Goal: Communication & Community: Answer question/provide support

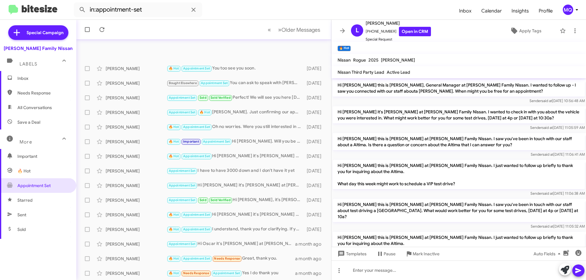
scroll to position [74, 0]
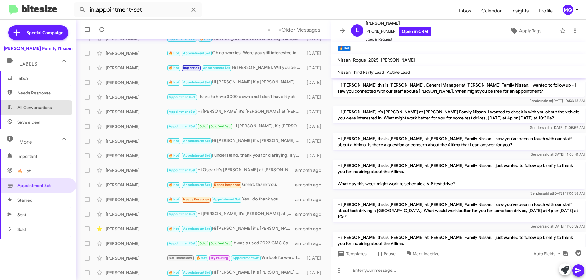
click at [30, 107] on span "All Conversations" at bounding box center [34, 108] width 34 height 6
type input "in:all-conversations"
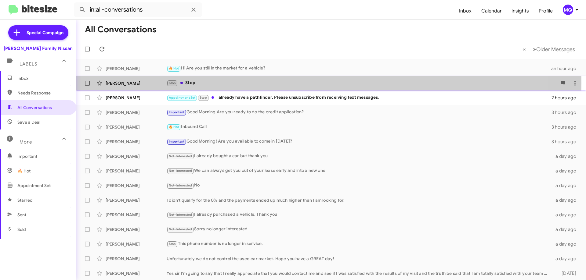
click at [216, 83] on div "Stop Stop" at bounding box center [362, 83] width 390 height 7
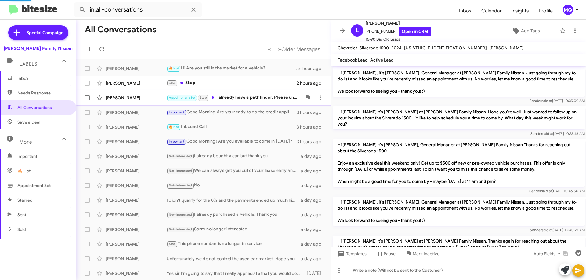
scroll to position [440, 0]
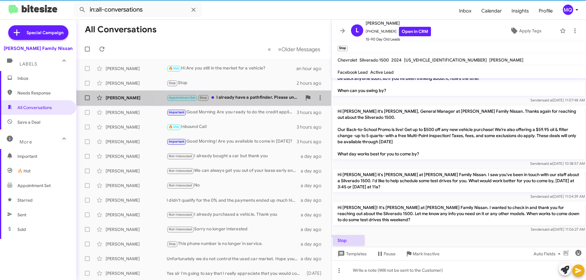
click at [247, 99] on div "Appointment Set Stop I already have a pathfinder. Please unsubscribe from recei…" at bounding box center [234, 97] width 135 height 7
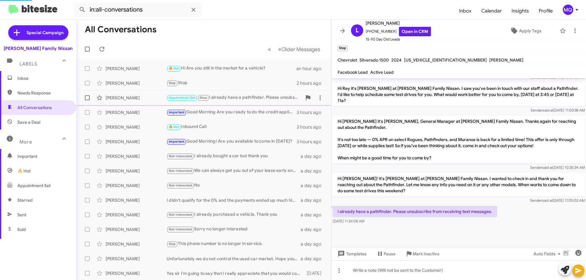
scroll to position [396, 0]
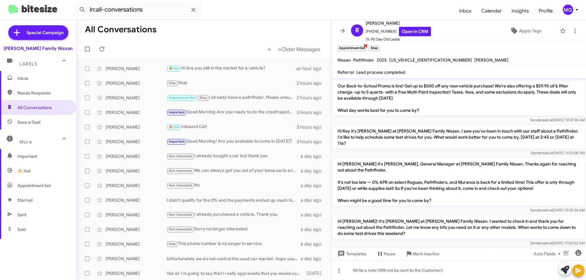
click at [365, 46] on span "×" at bounding box center [365, 45] width 5 height 7
click at [34, 78] on span "Inbox" at bounding box center [43, 78] width 52 height 6
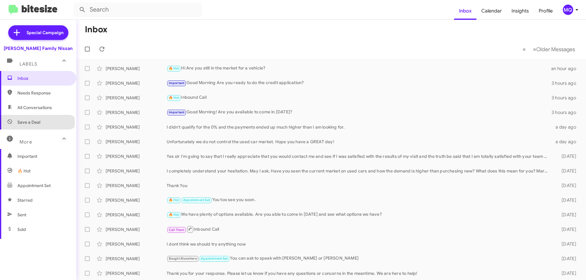
click at [37, 123] on span "Save a Deal" at bounding box center [28, 122] width 23 height 6
type input "in:not-interested"
